Goal: Task Accomplishment & Management: Use online tool/utility

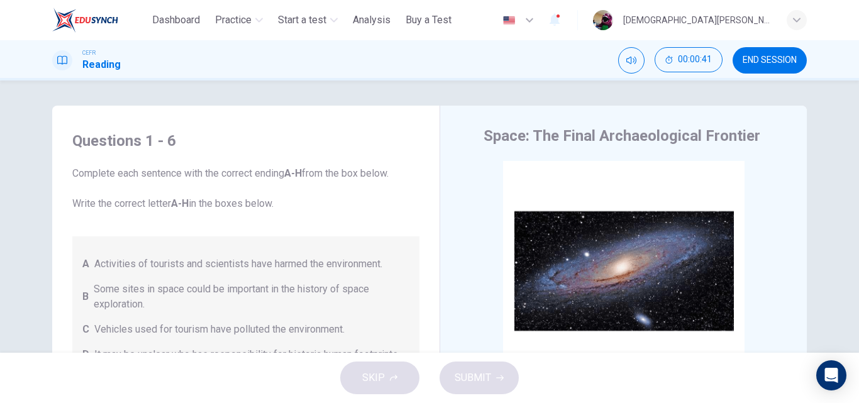
click at [450, 104] on div "Questions 1 - 6 Complete each sentence with the correct ending A-H from the box…" at bounding box center [429, 217] width 859 height 272
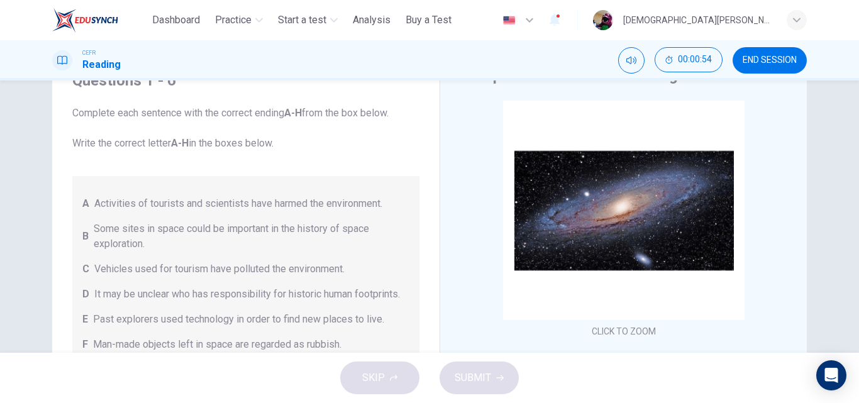
scroll to position [192, 0]
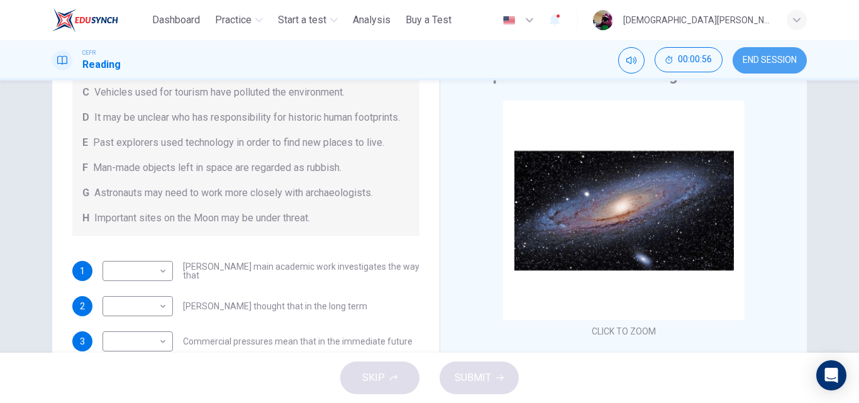
click at [773, 53] on button "END SESSION" at bounding box center [770, 60] width 74 height 26
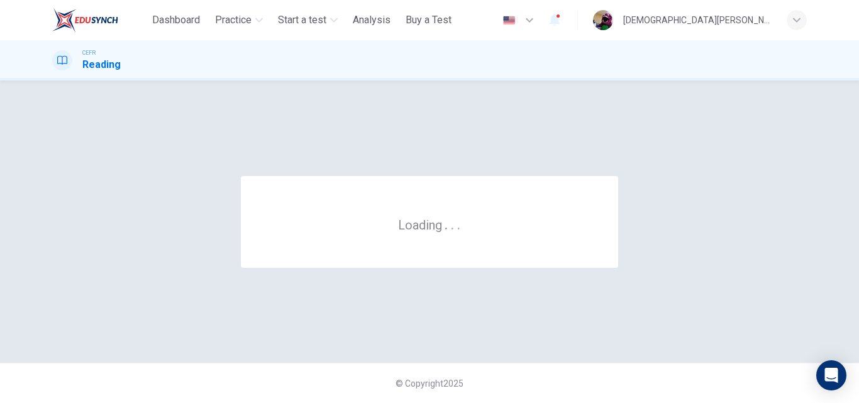
scroll to position [0, 0]
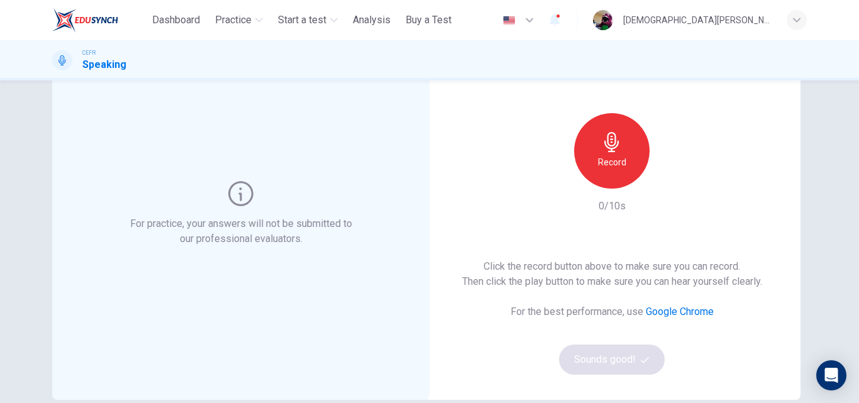
scroll to position [77, 0]
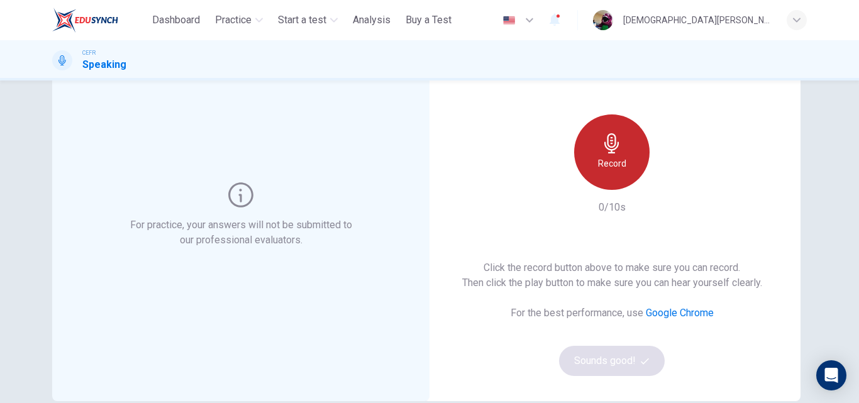
click at [632, 143] on div "Record" at bounding box center [612, 153] width 76 height 76
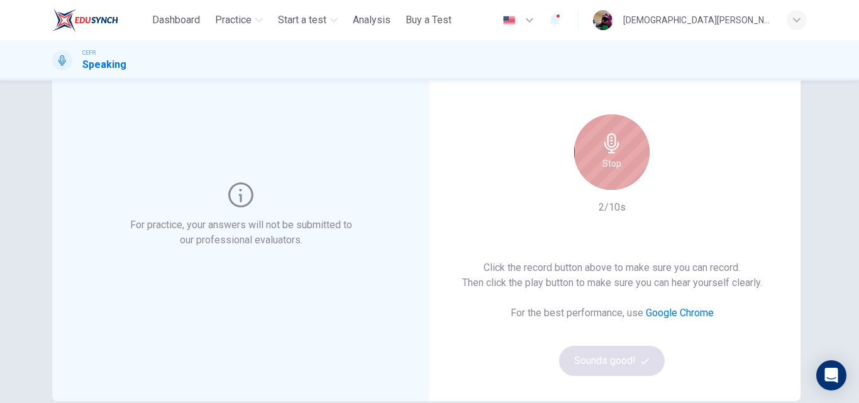
click at [617, 153] on icon "button" at bounding box center [612, 143] width 20 height 20
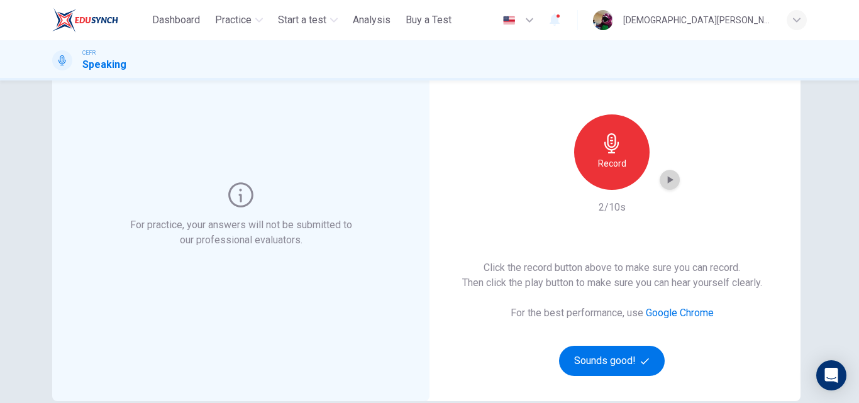
click at [675, 183] on div "button" at bounding box center [670, 180] width 20 height 20
click at [666, 175] on icon "button" at bounding box center [670, 180] width 13 height 13
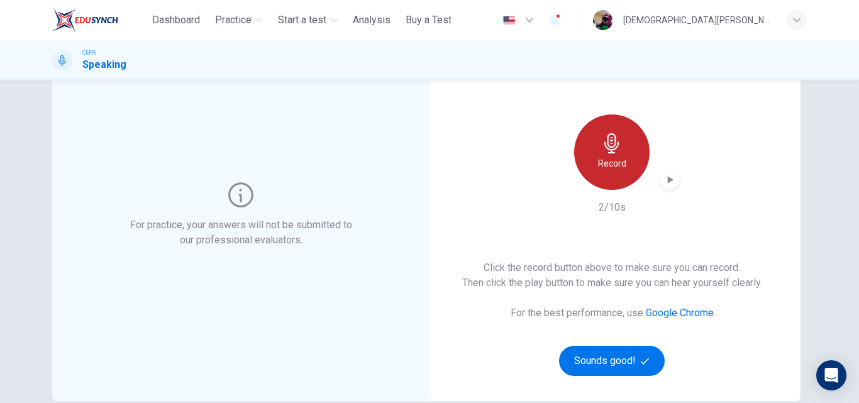
click at [608, 157] on h6 "Record" at bounding box center [612, 163] width 28 height 15
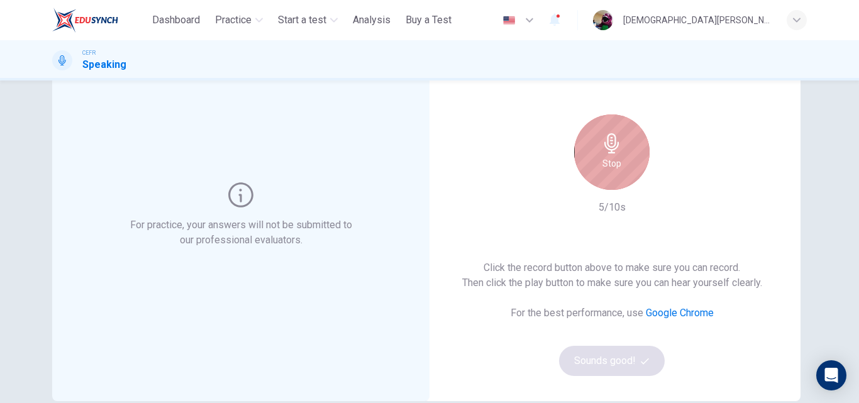
click at [608, 157] on h6 "Stop" at bounding box center [612, 163] width 19 height 15
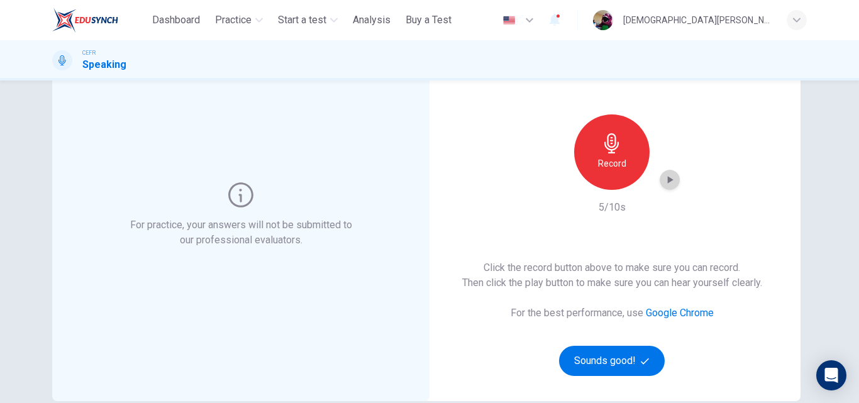
click at [671, 183] on icon "button" at bounding box center [670, 180] width 13 height 13
click at [608, 145] on icon "button" at bounding box center [612, 143] width 20 height 20
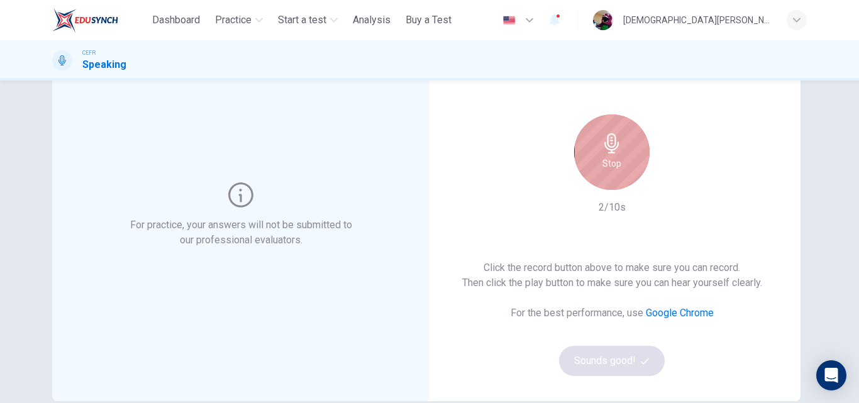
click at [608, 145] on icon "button" at bounding box center [612, 143] width 20 height 20
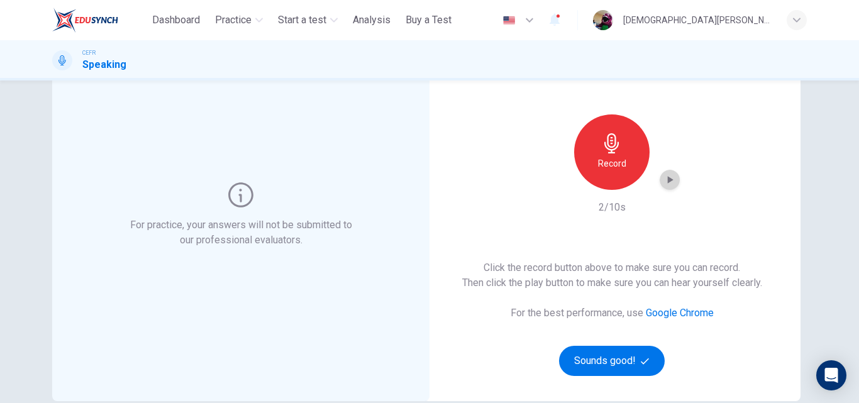
click at [675, 176] on div "button" at bounding box center [670, 180] width 20 height 20
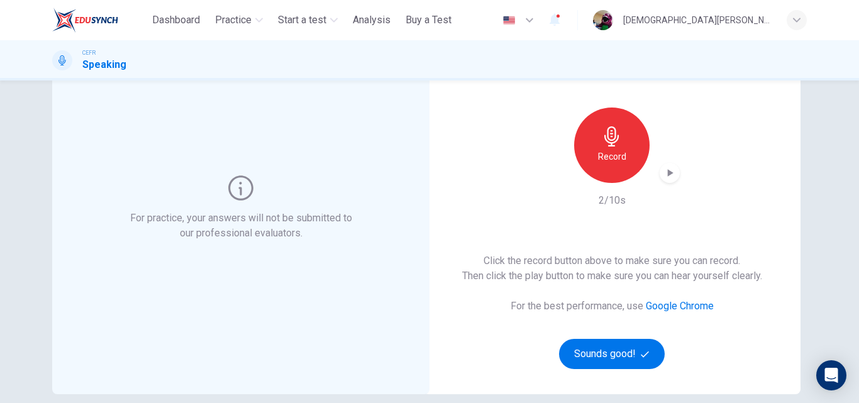
scroll to position [0, 0]
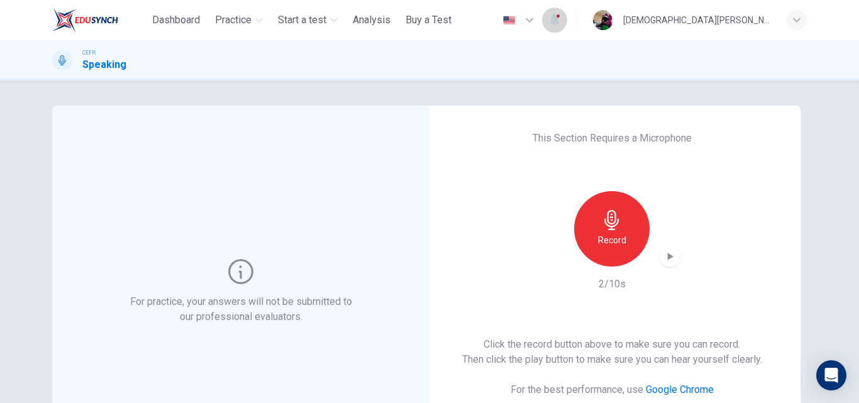
click at [560, 18] on icon "button" at bounding box center [555, 20] width 10 height 13
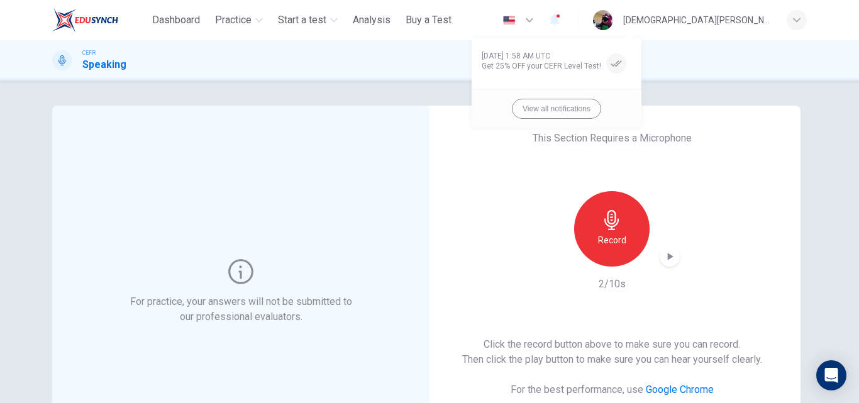
click at [437, 98] on div at bounding box center [429, 201] width 859 height 403
